Goal: Navigation & Orientation: Understand site structure

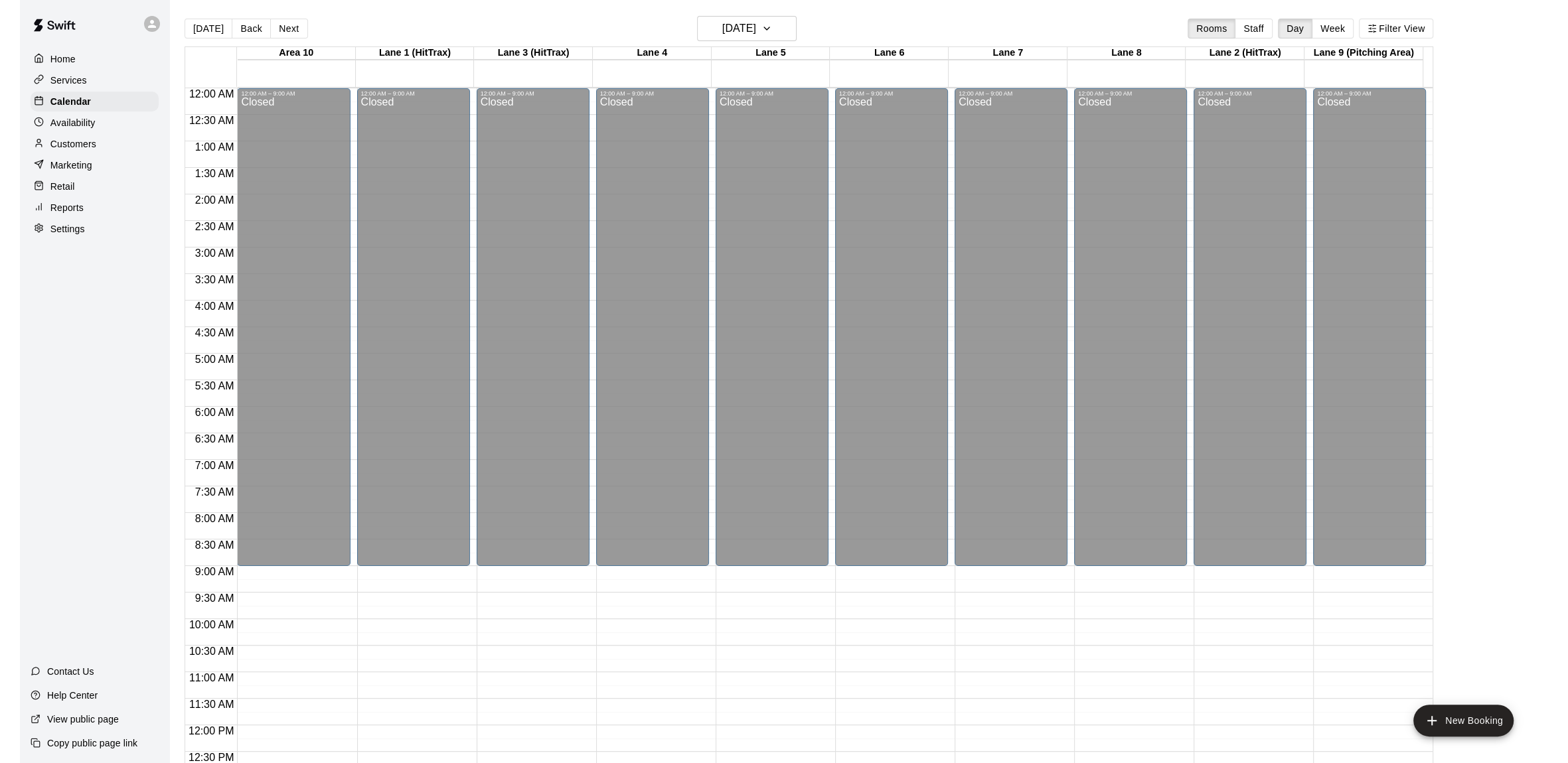
scroll to position [584, 0]
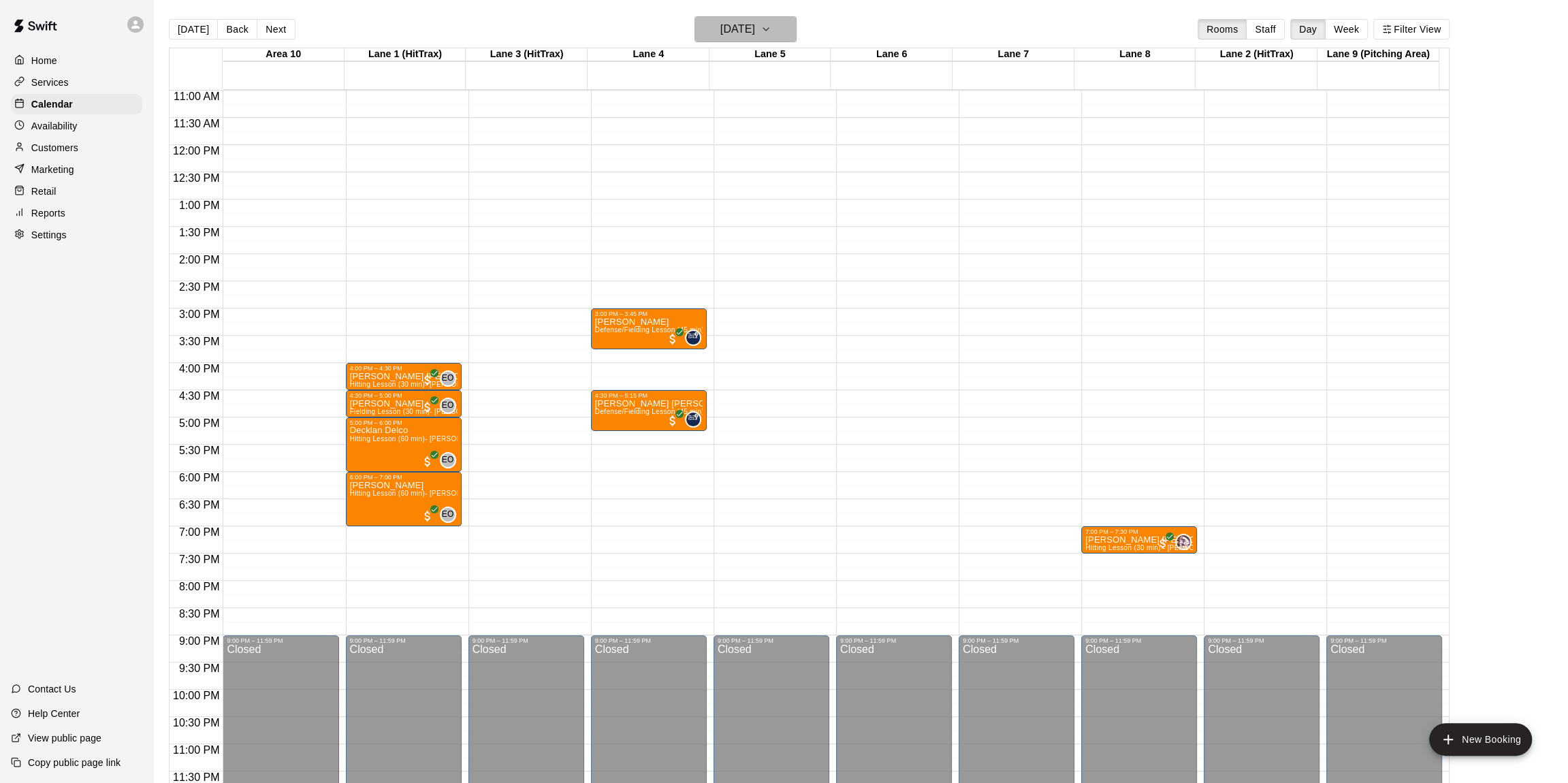
click at [771, 27] on icon "button" at bounding box center [766, 29] width 11 height 16
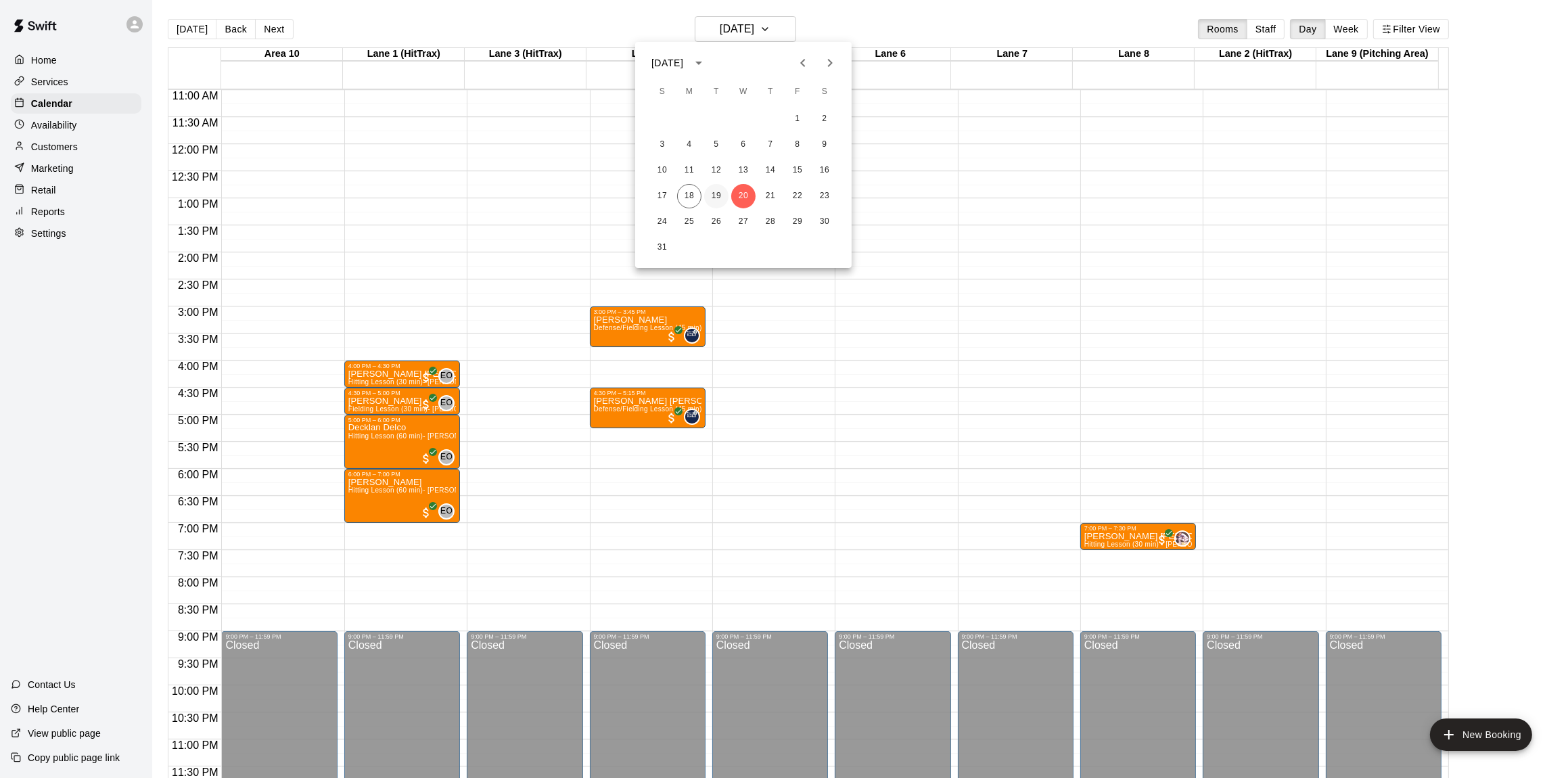
click at [708, 192] on button "19" at bounding box center [716, 195] width 24 height 24
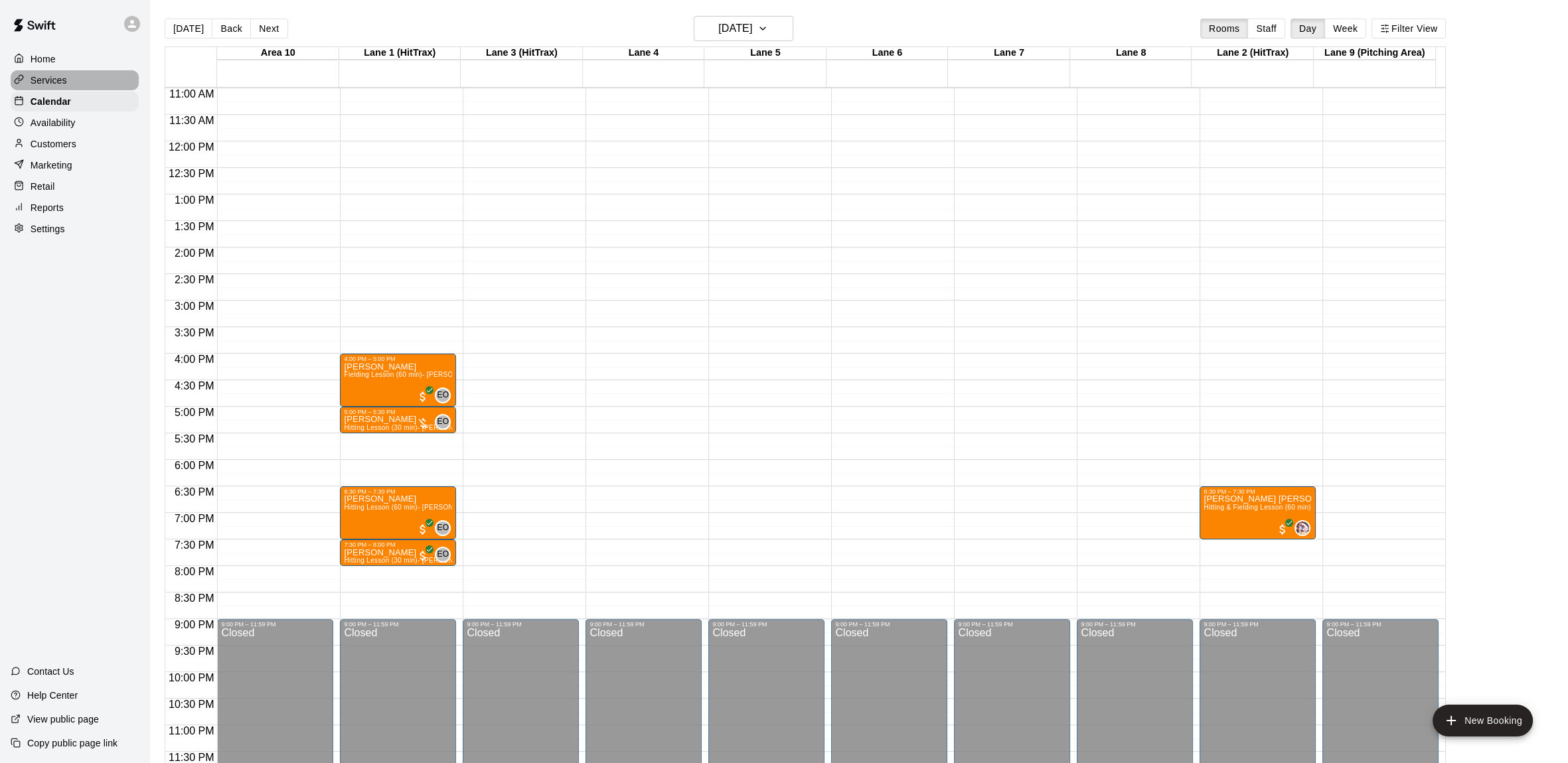
click at [55, 82] on p "Services" at bounding box center [49, 80] width 36 height 14
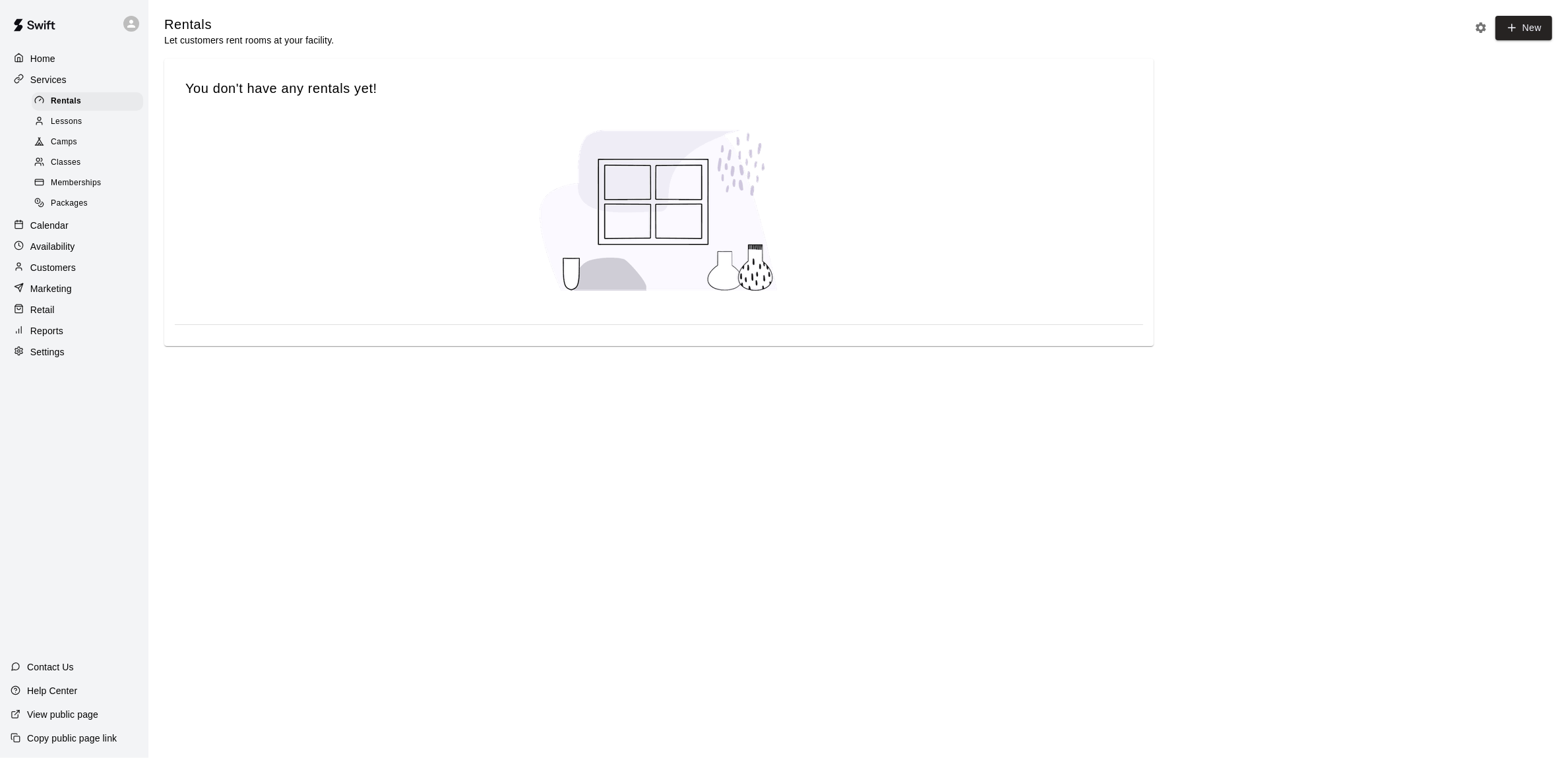
click at [43, 84] on p "Services" at bounding box center [48, 80] width 36 height 13
click at [67, 124] on span "Lessons" at bounding box center [66, 121] width 32 height 13
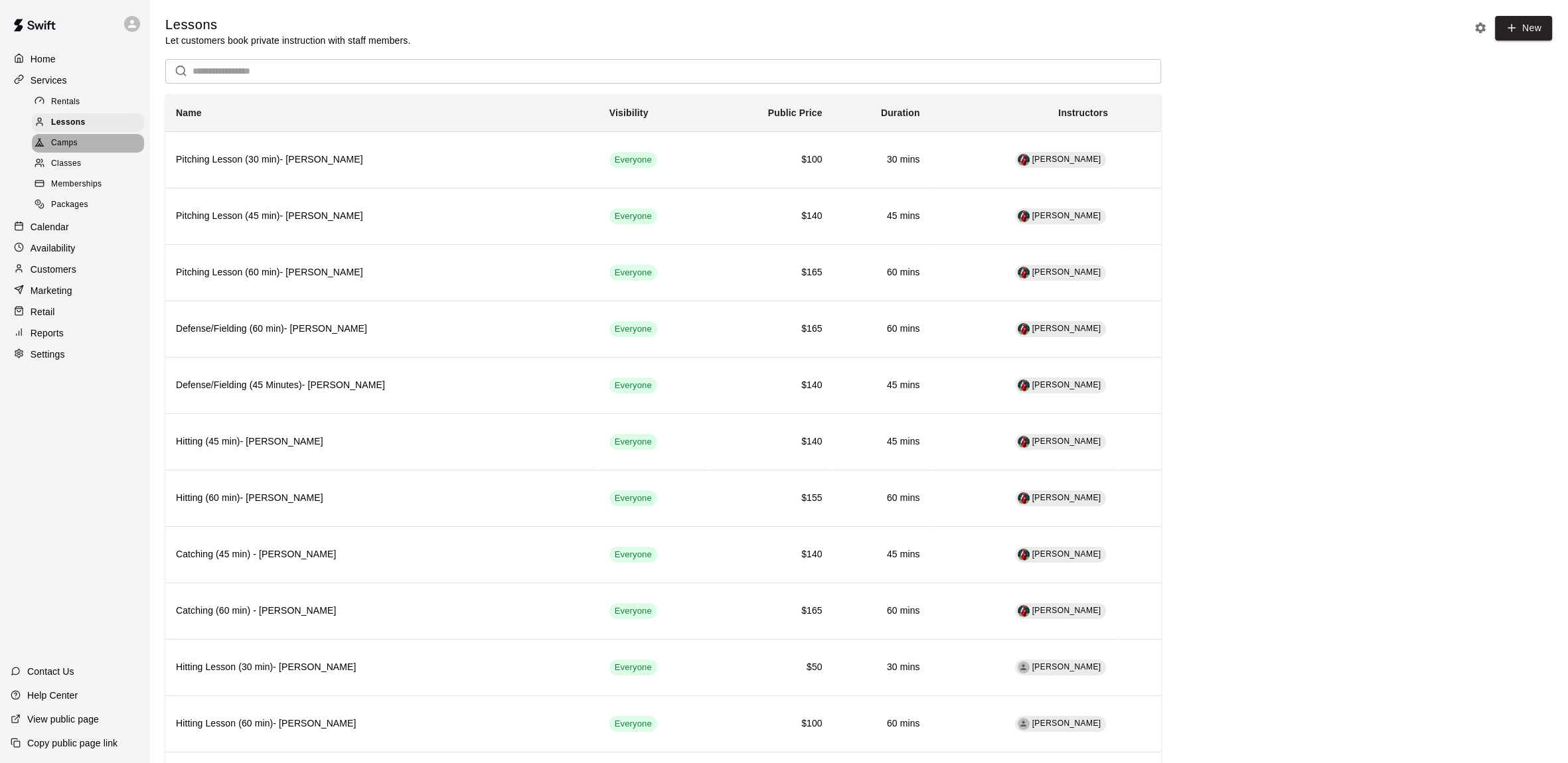
click at [66, 142] on span "Camps" at bounding box center [64, 143] width 26 height 14
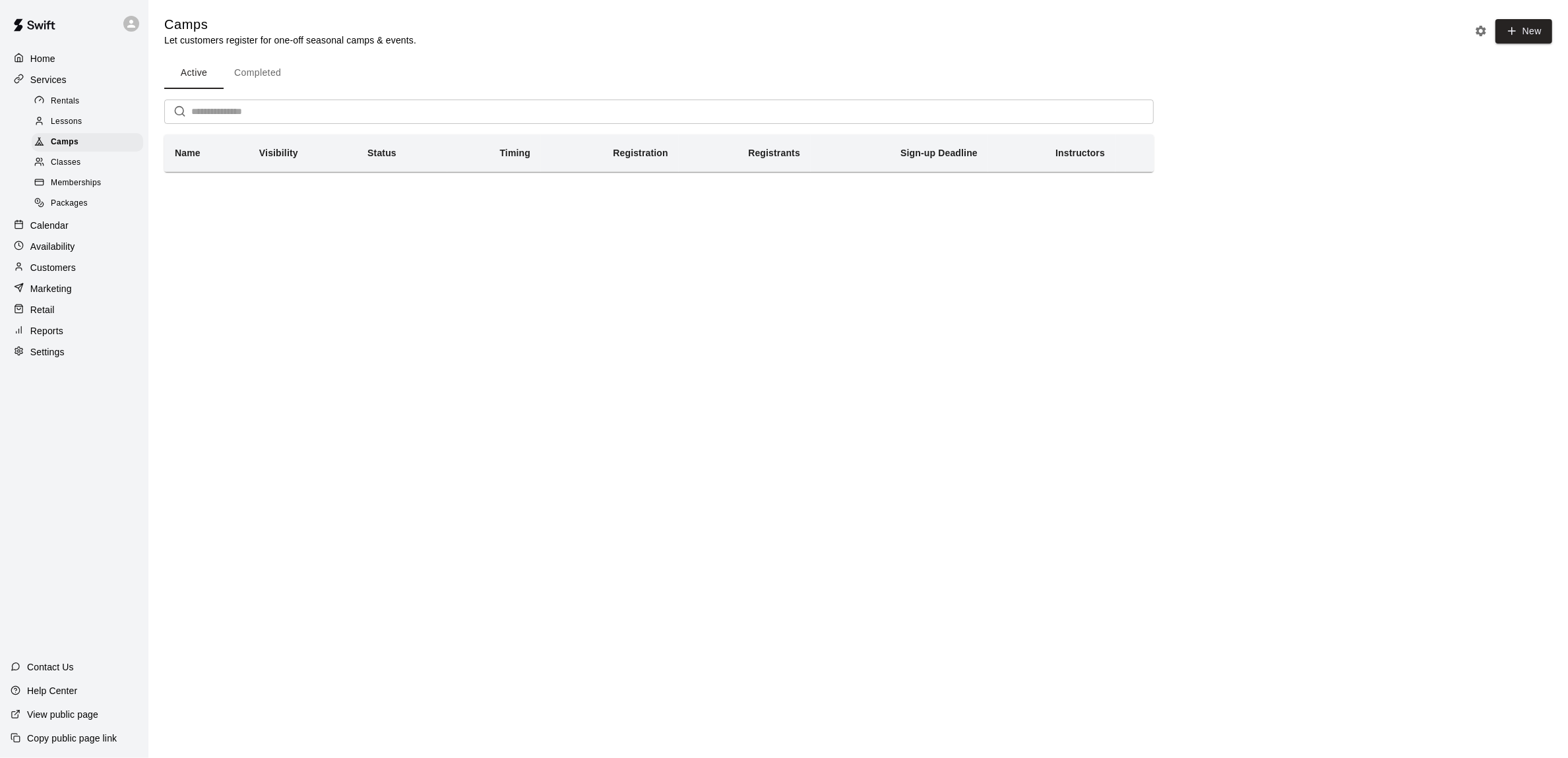
click at [50, 64] on p "Home" at bounding box center [43, 58] width 25 height 13
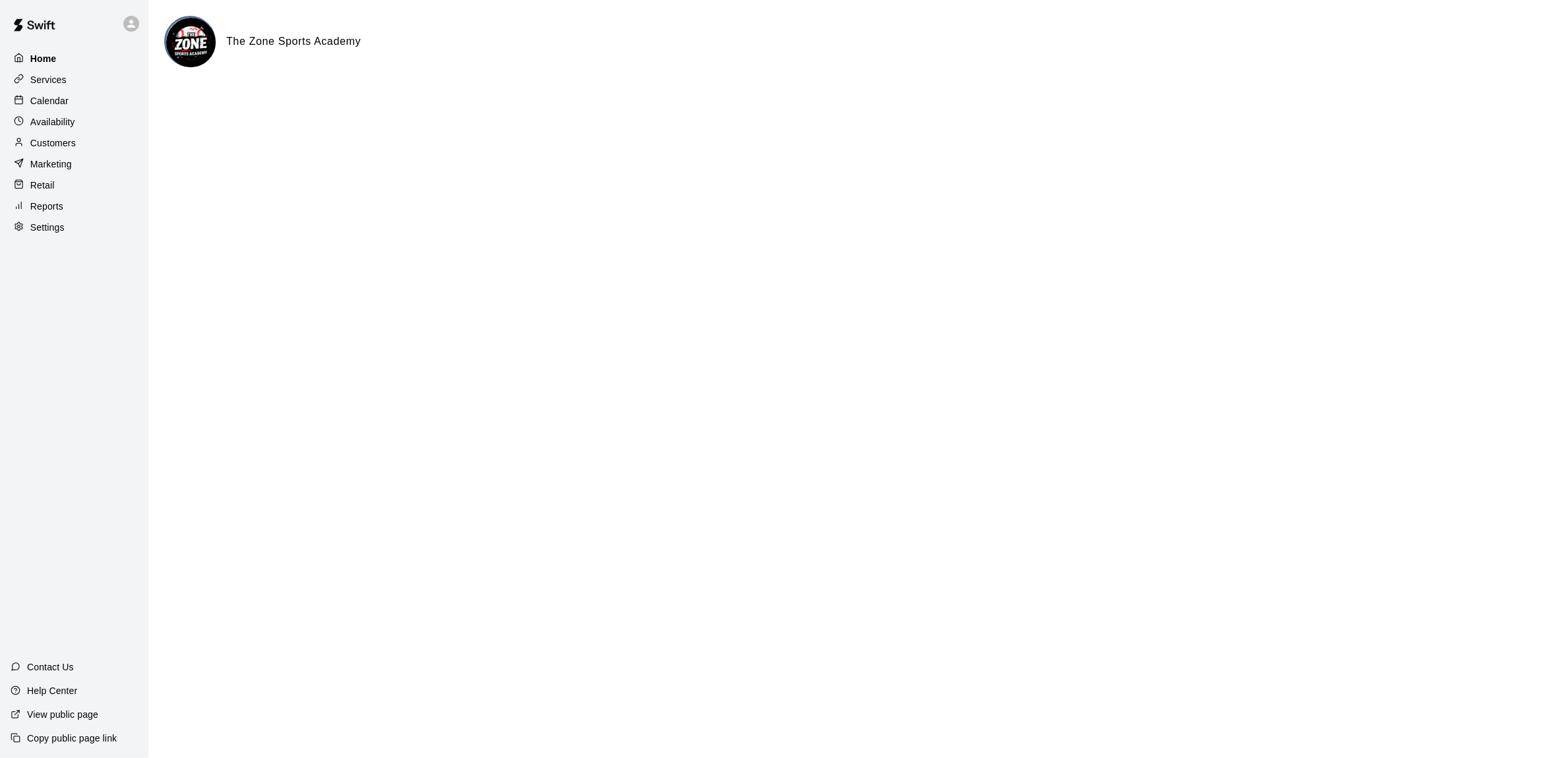
click at [53, 65] on p "Home" at bounding box center [43, 58] width 26 height 13
click at [54, 121] on p "Availability" at bounding box center [53, 121] width 45 height 13
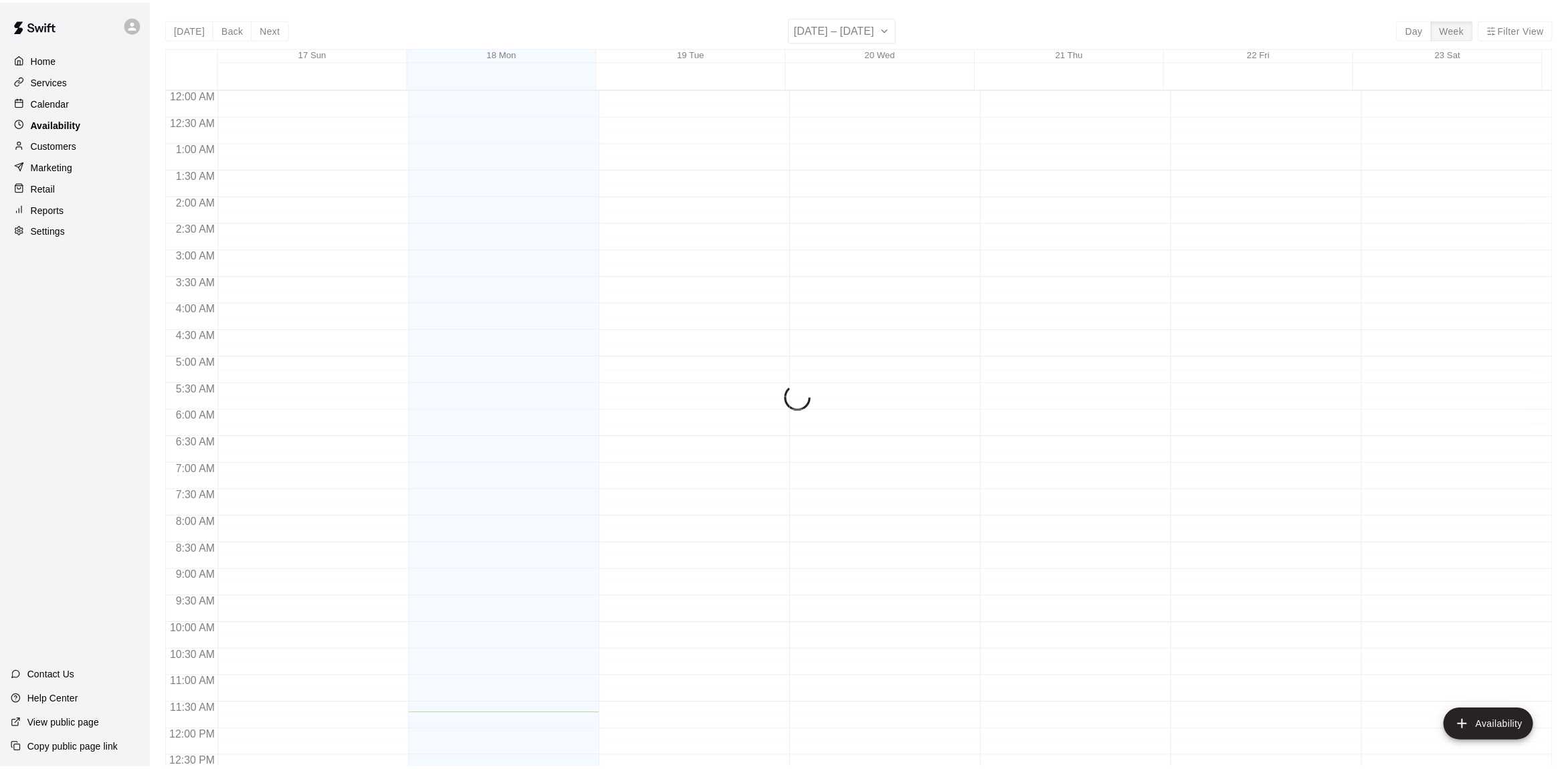
scroll to position [588, 0]
